Goal: Information Seeking & Learning: Learn about a topic

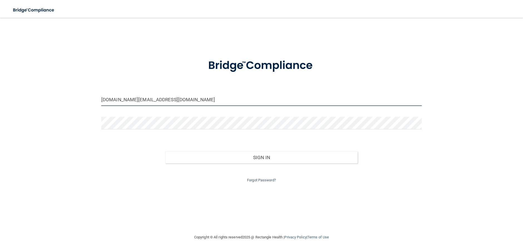
click at [163, 102] on input "[DOMAIN_NAME][EMAIL_ADDRESS][DOMAIN_NAME]" at bounding box center [261, 100] width 321 height 13
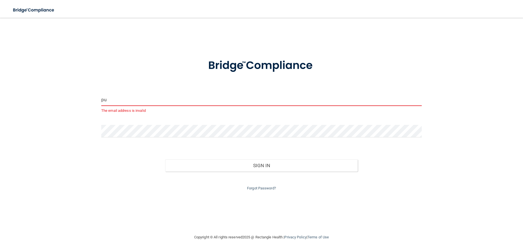
type input "p"
type input "[EMAIL_ADDRESS][DOMAIN_NAME]"
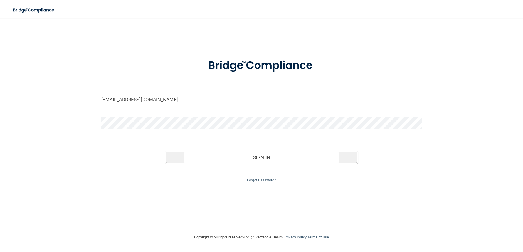
click at [265, 161] on button "Sign In" at bounding box center [261, 157] width 192 height 12
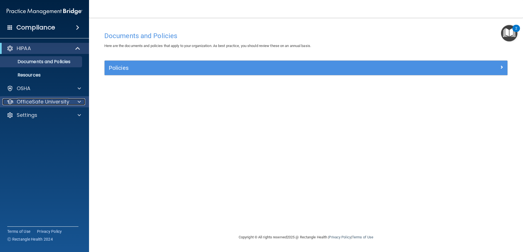
click at [71, 101] on div "OfficeSafe University" at bounding box center [44, 102] width 83 height 7
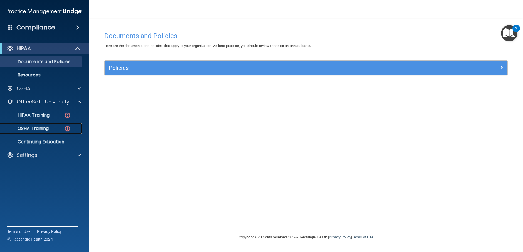
click at [45, 129] on p "OSHA Training" at bounding box center [26, 129] width 45 height 6
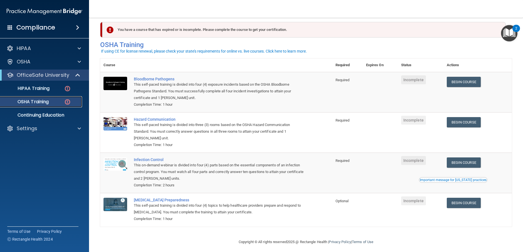
scroll to position [11, 0]
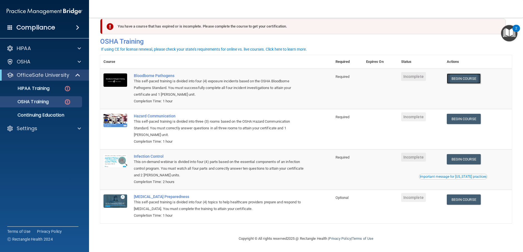
click at [472, 80] on link "Begin Course" at bounding box center [464, 78] width 34 height 10
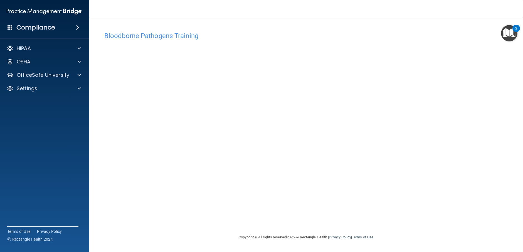
click at [514, 31] on div "2" at bounding box center [517, 28] width 8 height 7
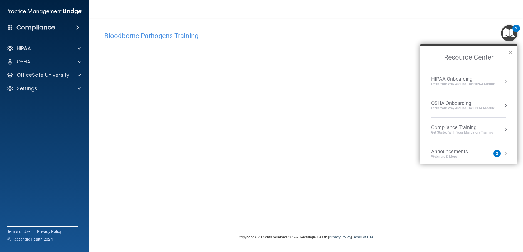
click at [511, 51] on button "×" at bounding box center [510, 52] width 5 height 9
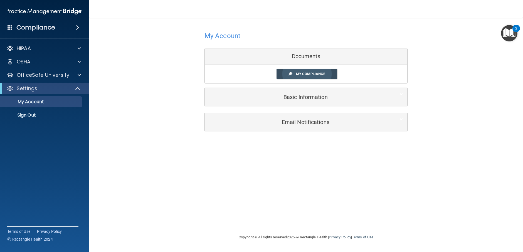
click at [281, 72] on link "My Compliance" at bounding box center [307, 74] width 61 height 10
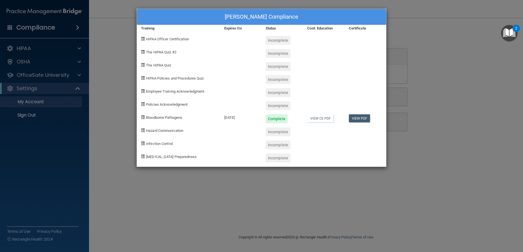
click at [426, 72] on div "Autumn Kimbrell's Compliance Training Expires On Status Cont. Education Certifi…" at bounding box center [261, 126] width 523 height 252
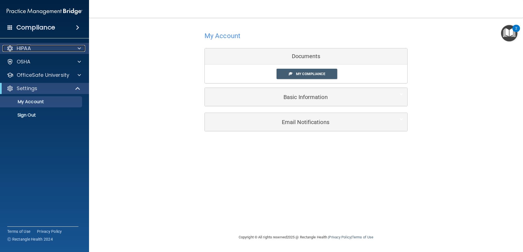
click at [32, 46] on div "HIPAA" at bounding box center [37, 48] width 69 height 7
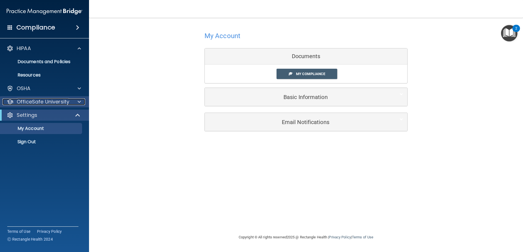
click at [30, 103] on p "OfficeSafe University" at bounding box center [43, 102] width 53 height 7
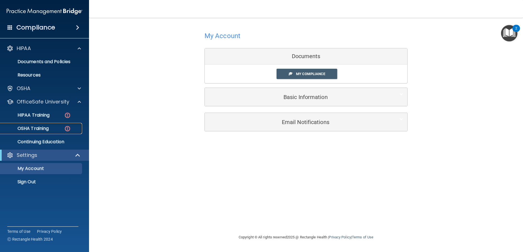
click at [31, 127] on p "OSHA Training" at bounding box center [26, 129] width 45 height 6
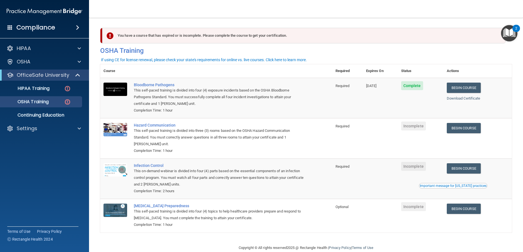
click at [167, 14] on nav "Toggle navigation Autumn Kimbrell akimbrell0714@yahoo.com Manage My Enterprise …" at bounding box center [306, 9] width 434 height 18
drag, startPoint x: 224, startPoint y: 9, endPoint x: 206, endPoint y: 6, distance: 18.3
click at [225, 9] on nav "Toggle navigation Autumn Kimbrell akimbrell0714@yahoo.com Manage My Enterprise …" at bounding box center [306, 9] width 434 height 18
click at [234, 17] on nav "Toggle navigation Autumn Kimbrell akimbrell0714@yahoo.com Manage My Enterprise …" at bounding box center [306, 9] width 434 height 18
